Goal: Task Accomplishment & Management: Manage account settings

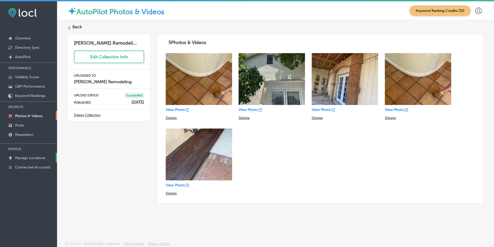
click at [31, 156] on p "Manage Locations" at bounding box center [30, 158] width 30 height 4
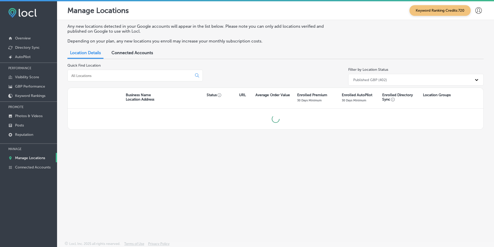
click at [121, 74] on input at bounding box center [131, 75] width 120 height 5
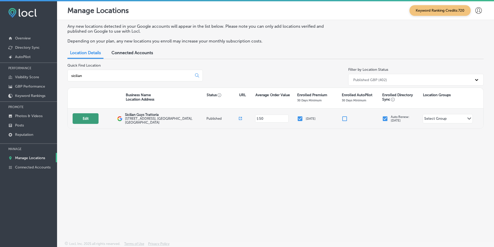
type input "sicilian"
click at [90, 119] on button "Edit" at bounding box center [86, 118] width 26 height 11
select select "US"
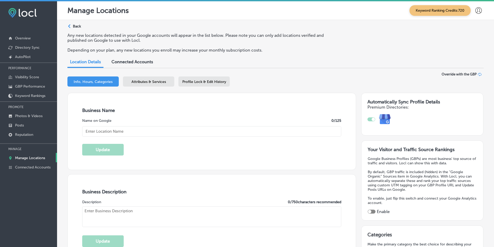
type input "Sicilian Guys Trattoria"
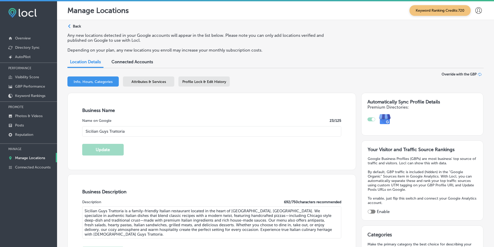
type textarea "Sicilian Guys Trattoria is a family-friendly Italian restaurant located in the …"
type input "[STREET_ADDRESS]"
type input "[GEOGRAPHIC_DATA]"
type input "89166"
type input "US"
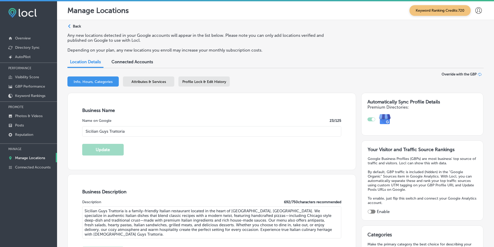
checkbox input "true"
type input "[URL][DOMAIN_NAME]"
type input "[PHONE_NUMBER]"
click at [31, 85] on p "GBP Performance" at bounding box center [30, 86] width 30 height 4
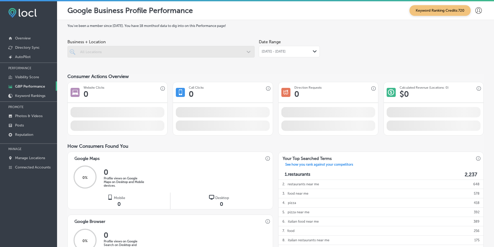
click at [107, 50] on div at bounding box center [160, 52] width 187 height 12
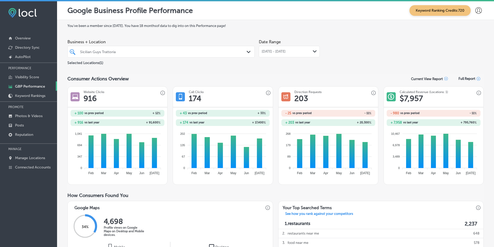
click at [249, 51] on div "Path Created with Sketch." at bounding box center [250, 52] width 6 height 6
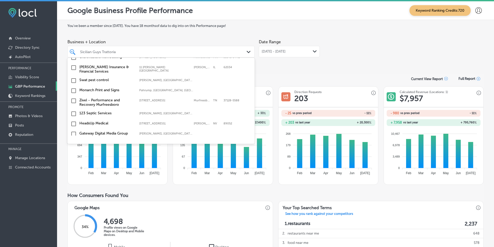
scroll to position [130, 0]
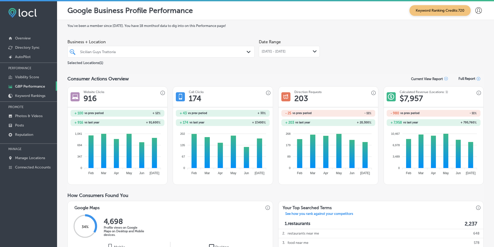
click at [248, 52] on polygon at bounding box center [249, 52] width 4 height 2
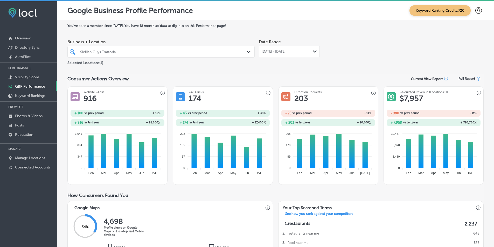
click at [313, 50] on icon "Path Created with Sketch." at bounding box center [315, 51] width 4 height 2
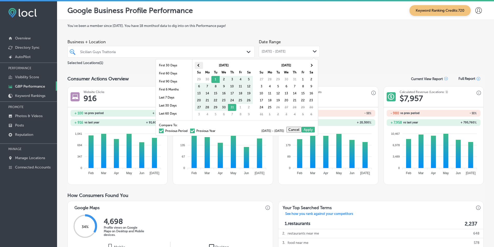
click at [199, 65] on span at bounding box center [198, 65] width 3 height 3
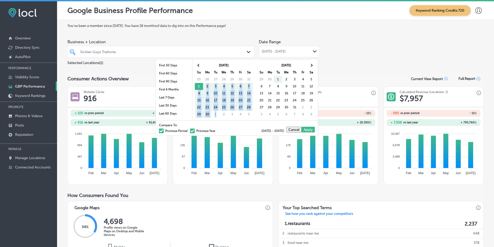
drag, startPoint x: 200, startPoint y: 86, endPoint x: 218, endPoint y: 112, distance: 32.1
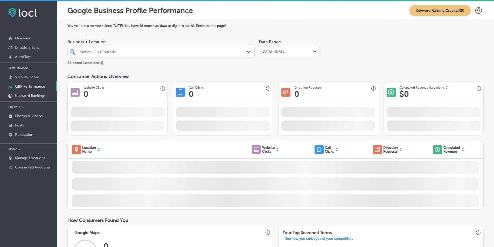
drag, startPoint x: 277, startPoint y: 79, endPoint x: 291, endPoint y: 83, distance: 14.4
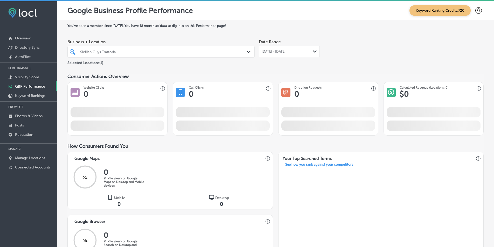
click at [313, 51] on polygon at bounding box center [315, 51] width 4 height 2
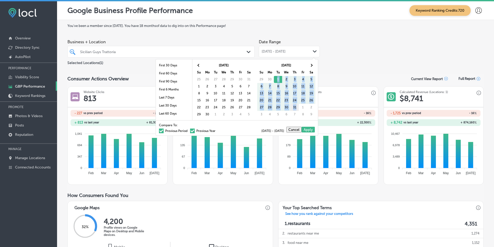
drag, startPoint x: 277, startPoint y: 78, endPoint x: 296, endPoint y: 106, distance: 34.3
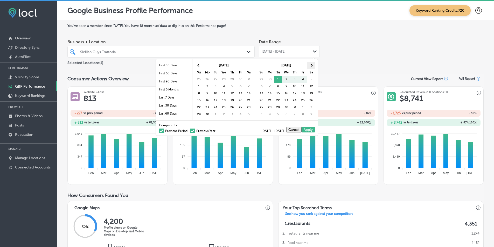
click at [311, 67] on span at bounding box center [311, 65] width 3 height 3
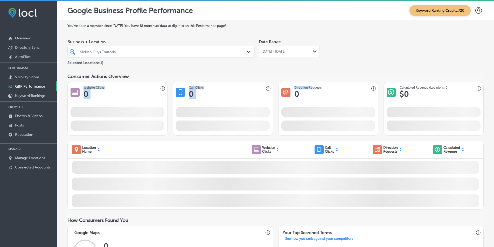
drag, startPoint x: 303, startPoint y: 79, endPoint x: 310, endPoint y: 84, distance: 7.8
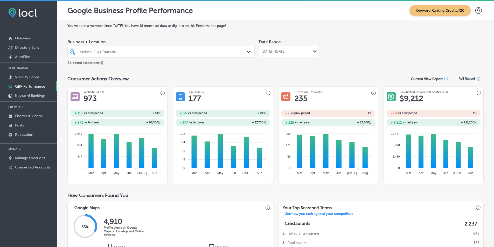
click at [313, 51] on icon "Path Created with Sketch." at bounding box center [315, 51] width 4 height 2
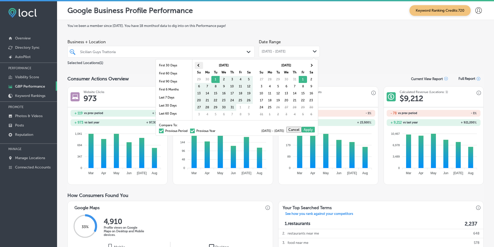
click at [200, 65] on span at bounding box center [198, 65] width 3 height 3
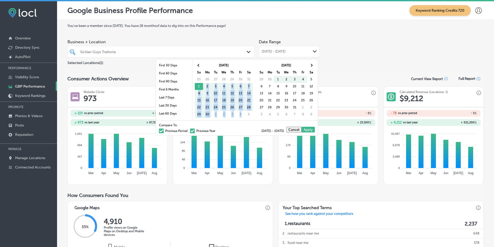
drag, startPoint x: 200, startPoint y: 86, endPoint x: 241, endPoint y: 111, distance: 48.1
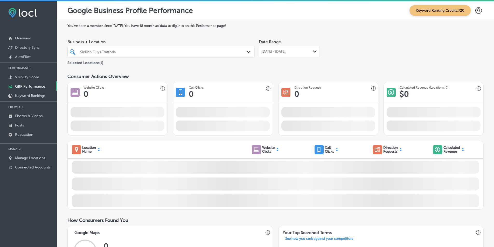
drag, startPoint x: 268, startPoint y: 86, endPoint x: 284, endPoint y: 79, distance: 17.3
click at [313, 50] on div "Path Created with Sketch." at bounding box center [315, 52] width 4 height 4
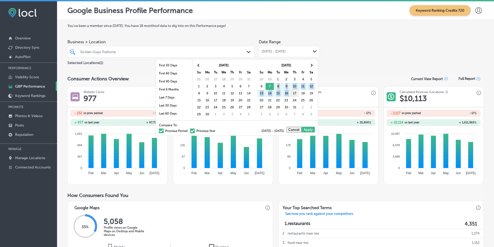
drag, startPoint x: 272, startPoint y: 87, endPoint x: 292, endPoint y: 95, distance: 22.2
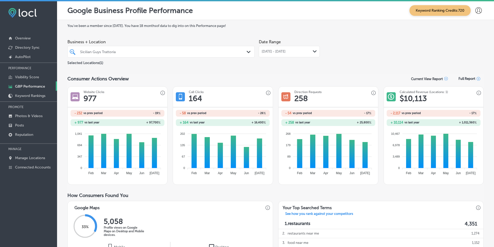
click at [313, 51] on icon "Path Created with Sketch." at bounding box center [315, 51] width 4 height 2
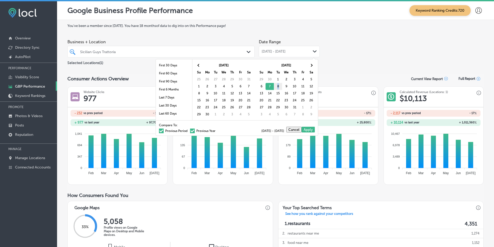
drag, startPoint x: 271, startPoint y: 87, endPoint x: 280, endPoint y: 88, distance: 9.1
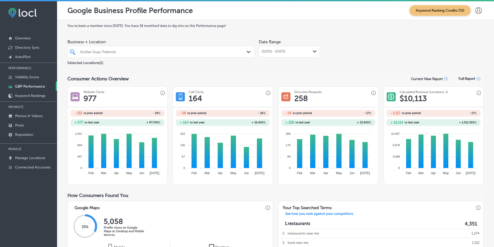
click at [315, 50] on div "Path Created with Sketch." at bounding box center [315, 52] width 4 height 4
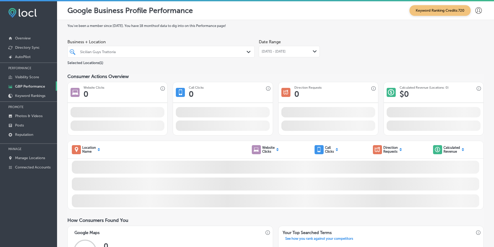
drag, startPoint x: 198, startPoint y: 86, endPoint x: 225, endPoint y: 88, distance: 27.3
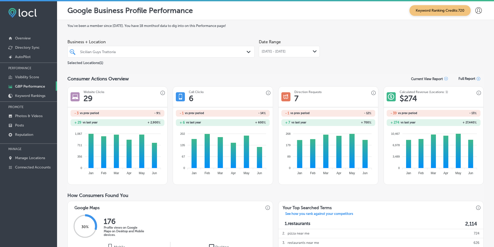
click at [313, 50] on icon "Path Created with Sketch." at bounding box center [315, 51] width 4 height 2
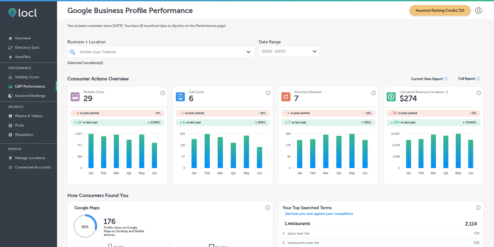
drag, startPoint x: 313, startPoint y: 51, endPoint x: 311, endPoint y: 53, distance: 3.0
click at [313, 51] on icon "Path Created with Sketch." at bounding box center [315, 51] width 4 height 2
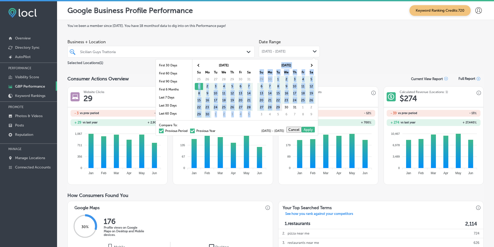
drag, startPoint x: 198, startPoint y: 86, endPoint x: 279, endPoint y: 110, distance: 84.6
click at [313, 66] on th at bounding box center [311, 65] width 8 height 7
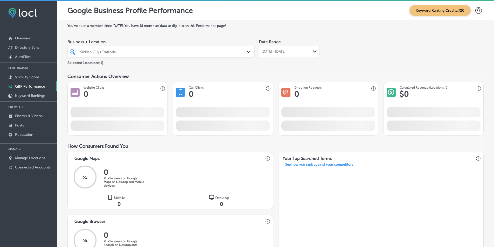
drag, startPoint x: 303, startPoint y: 79, endPoint x: 321, endPoint y: 55, distance: 30.6
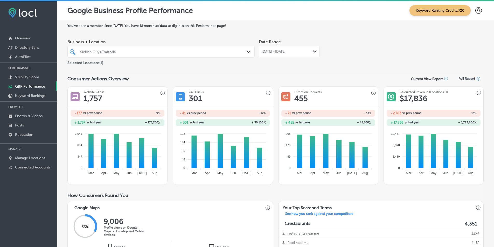
click at [312, 54] on div "[DATE] - [DATE] Path Created with Sketch." at bounding box center [289, 51] width 61 height 11
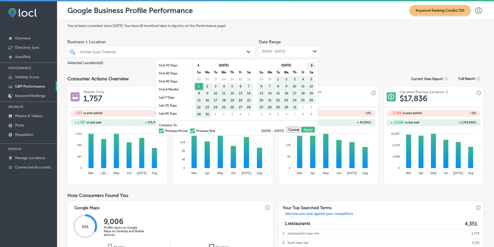
click at [313, 65] on th at bounding box center [311, 65] width 8 height 7
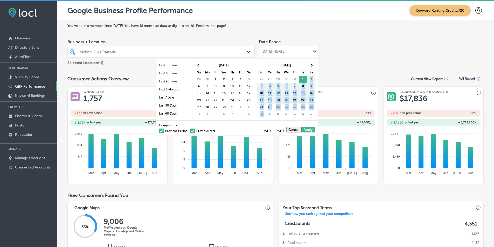
drag, startPoint x: 303, startPoint y: 79, endPoint x: 269, endPoint y: 114, distance: 49.0
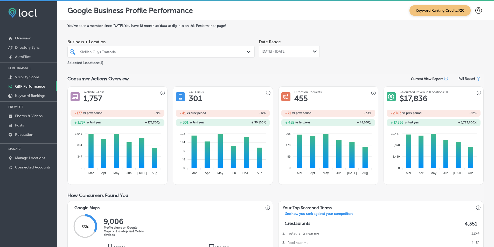
click at [357, 41] on div "Business + Location Sicilian Guys Trattoria Path Created with Sketch. Selected …" at bounding box center [275, 51] width 416 height 29
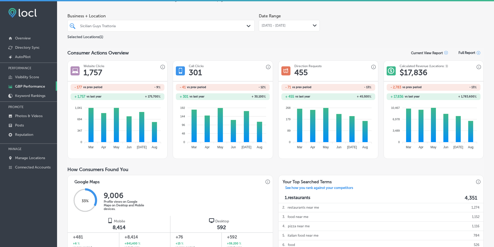
scroll to position [0, 0]
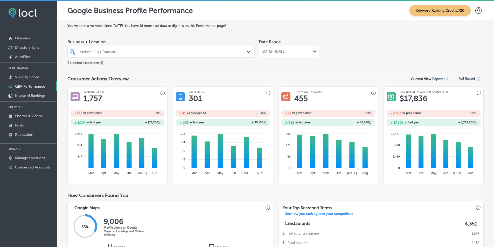
click at [313, 50] on div "Path Created with Sketch." at bounding box center [315, 52] width 4 height 4
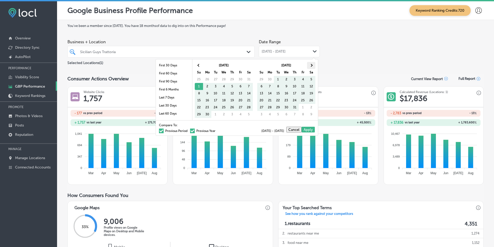
click at [312, 67] on th at bounding box center [311, 65] width 8 height 7
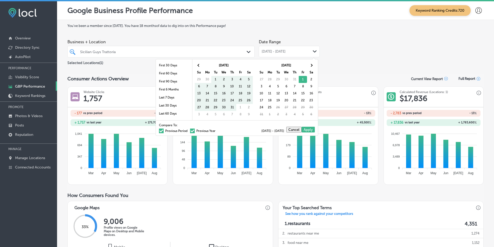
click at [341, 63] on div "Business + Location Sicilian Guys Trattoria Path Created with Sketch. Selected …" at bounding box center [275, 51] width 416 height 29
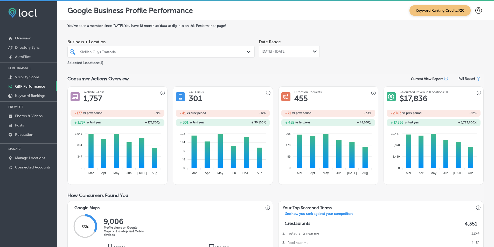
click at [313, 51] on icon "Path Created with Sketch." at bounding box center [315, 51] width 4 height 2
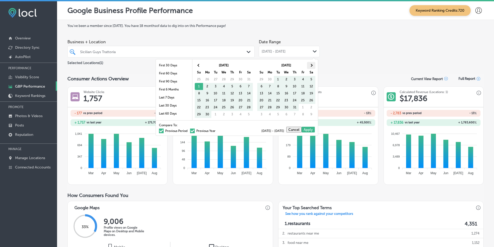
click at [312, 66] on th at bounding box center [311, 65] width 8 height 7
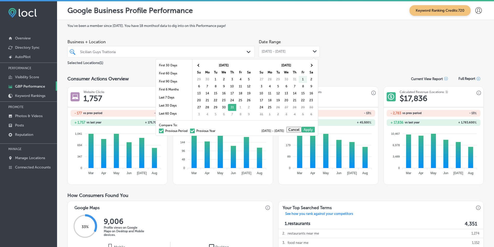
drag, startPoint x: 233, startPoint y: 107, endPoint x: 239, endPoint y: 107, distance: 5.5
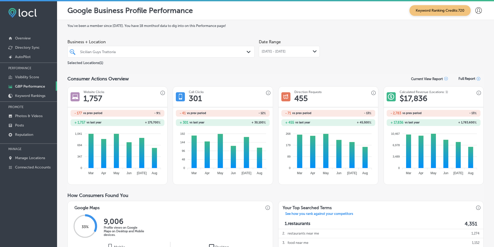
click at [313, 50] on div "Path Created with Sketch." at bounding box center [315, 52] width 4 height 4
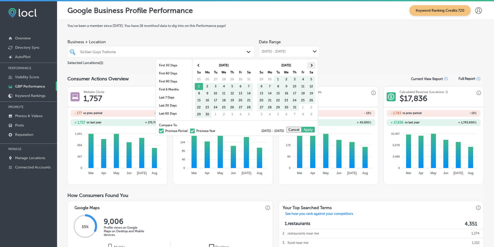
click at [310, 65] on th at bounding box center [311, 65] width 8 height 7
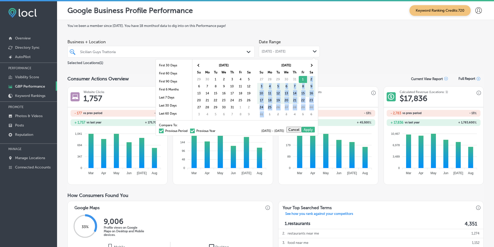
drag, startPoint x: 304, startPoint y: 78, endPoint x: 266, endPoint y: 117, distance: 54.0
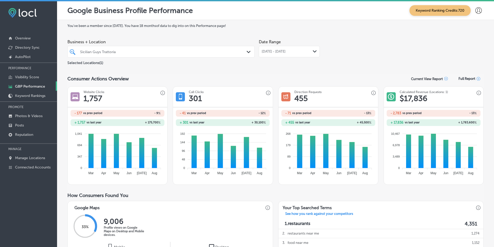
click at [340, 53] on div "Business + Location Sicilian Guys Trattoria Path Created with Sketch. Selected …" at bounding box center [275, 51] width 416 height 29
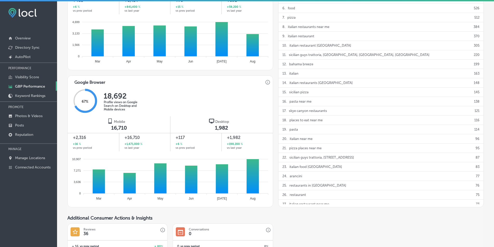
scroll to position [285, 0]
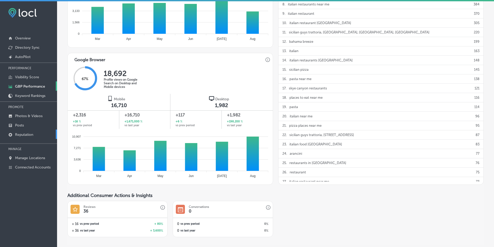
click at [34, 135] on link "Reputation" at bounding box center [28, 134] width 57 height 9
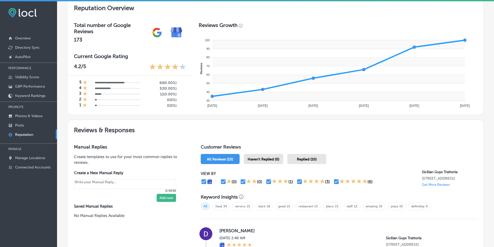
scroll to position [182, 0]
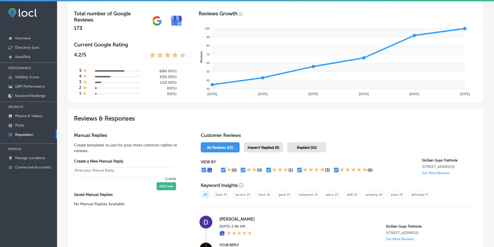
click at [257, 147] on span "Haven't Replied (0)" at bounding box center [264, 148] width 32 height 4
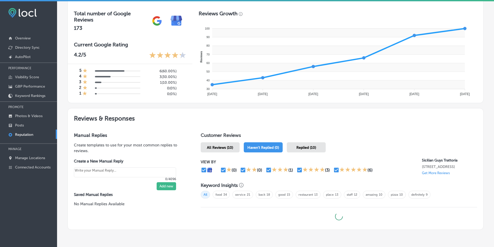
type textarea "x"
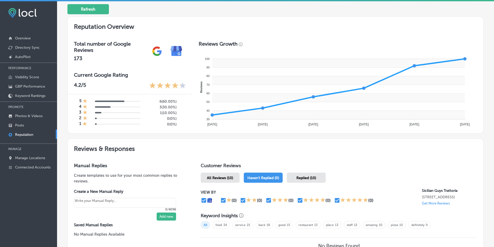
scroll to position [152, 0]
click at [27, 116] on p "Photos & Videos" at bounding box center [29, 116] width 28 height 4
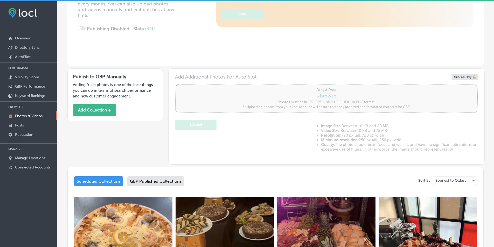
scroll to position [104, 0]
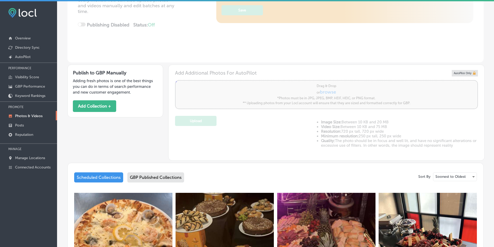
click at [162, 176] on div "GBP Published Collections" at bounding box center [155, 178] width 57 height 10
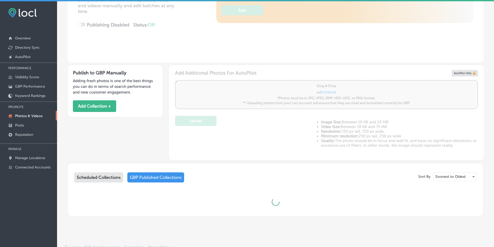
type input "5"
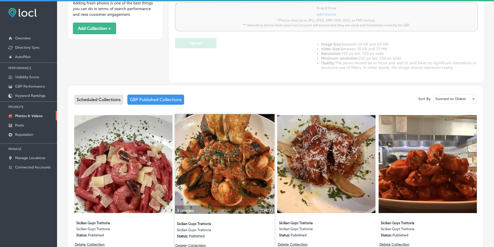
scroll to position [208, 0]
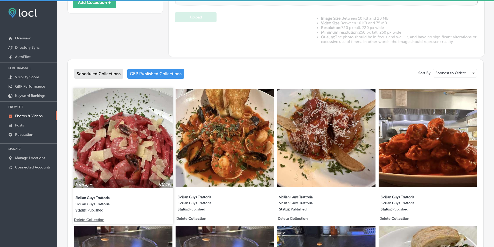
click at [147, 139] on img at bounding box center [123, 138] width 100 height 100
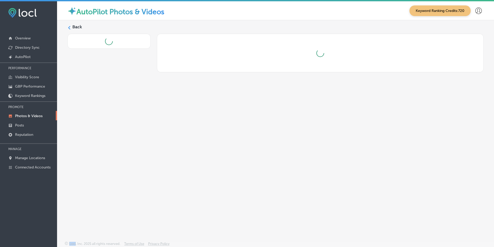
click at [147, 139] on div "Back" at bounding box center [275, 118] width 437 height 197
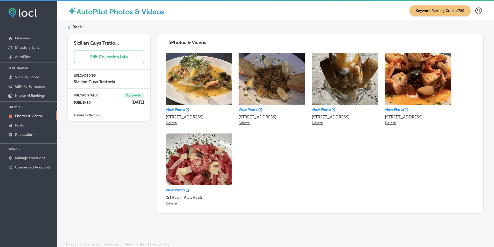
click at [69, 27] on polygon at bounding box center [69, 28] width 2 height 4
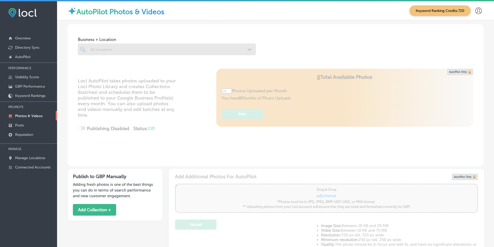
type input "5"
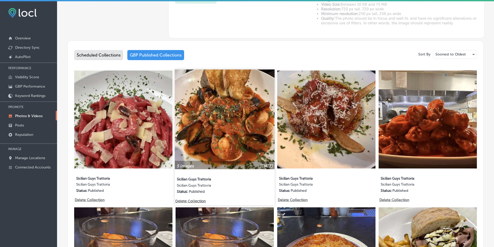
scroll to position [234, 0]
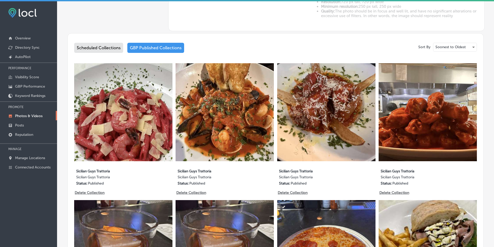
click at [215, 111] on img at bounding box center [225, 112] width 98 height 98
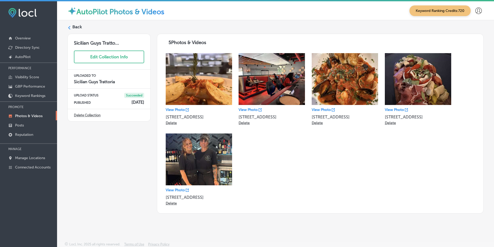
click at [292, 131] on div "View Photo [STREET_ADDRESS][GEOGRAPHIC_DATA] Photo [STREET_ADDRESS][GEOGRAPHIC_…" at bounding box center [320, 130] width 316 height 161
